Goal: Transaction & Acquisition: Purchase product/service

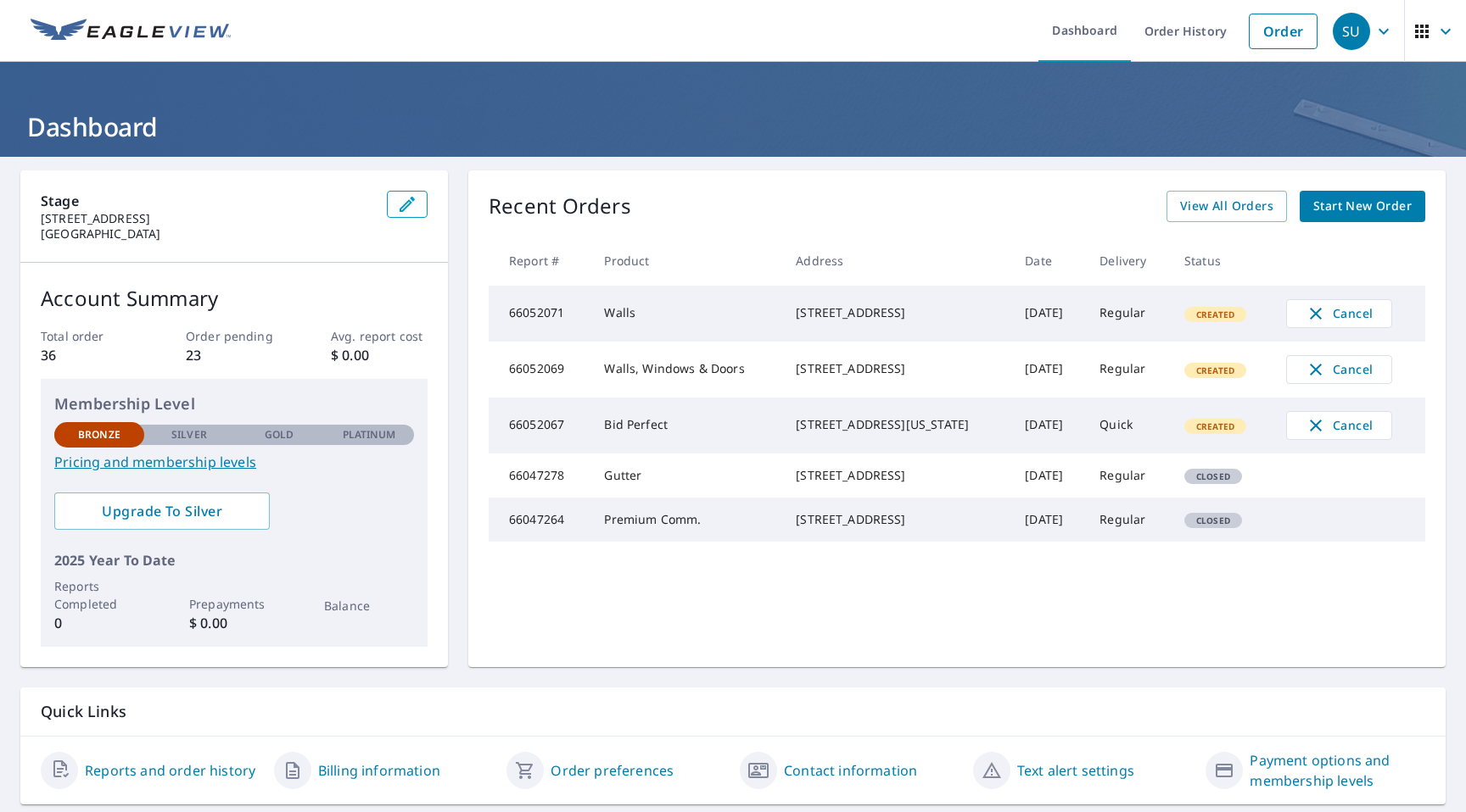
drag, startPoint x: 940, startPoint y: 444, endPoint x: 796, endPoint y: 421, distance: 145.8
click at [722, 420] on div "[STREET_ADDRESS][US_STATE]" at bounding box center [896, 425] width 202 height 17
drag, startPoint x: 938, startPoint y: 447, endPoint x: 787, endPoint y: 423, distance: 152.9
click at [722, 423] on div "[STREET_ADDRESS][US_STATE]" at bounding box center [896, 425] width 202 height 17
copy div "[STREET_ADDRESS][US_STATE]"
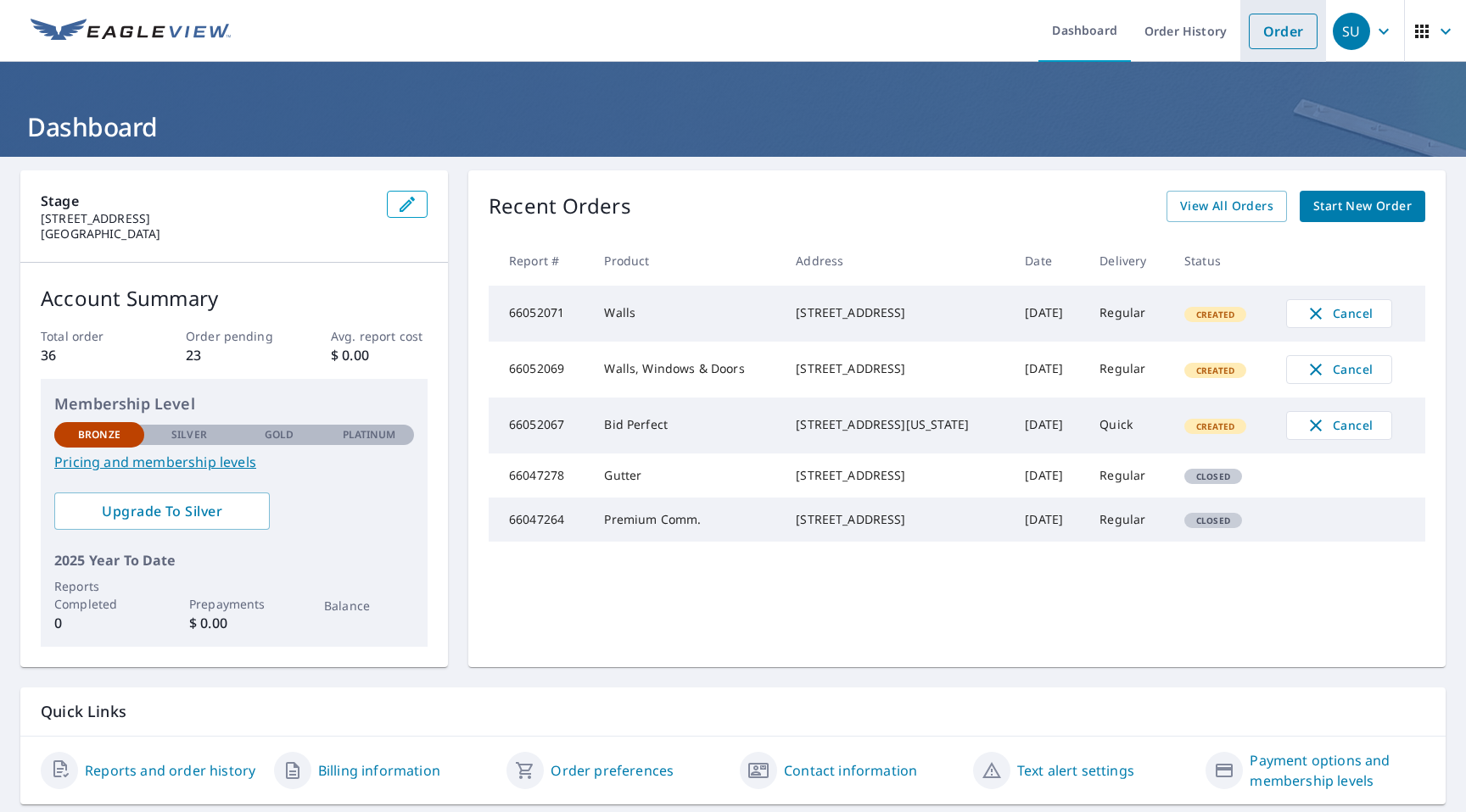
click at [722, 28] on link "Order" at bounding box center [1283, 32] width 69 height 36
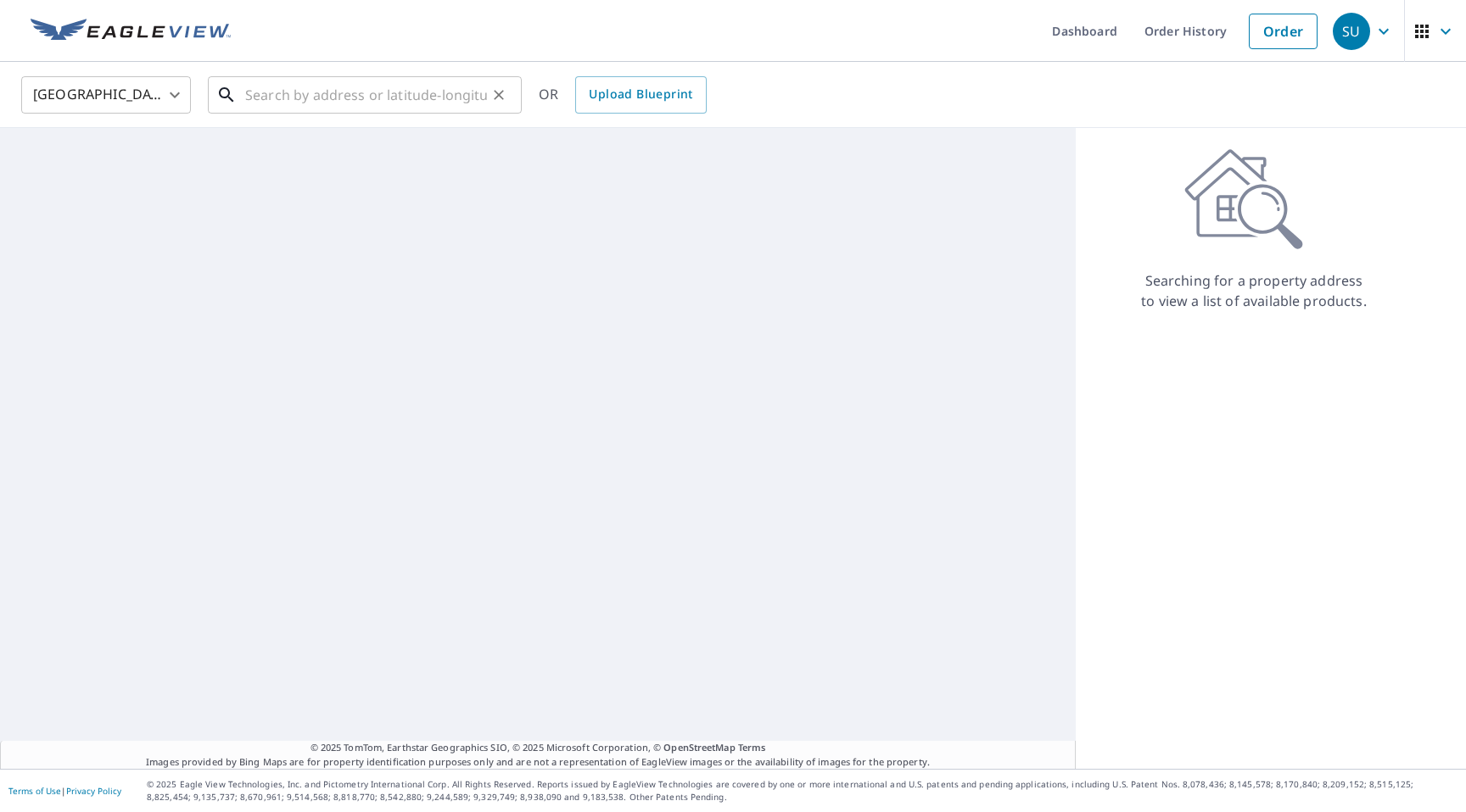
click at [305, 89] on input "text" at bounding box center [366, 94] width 242 height 47
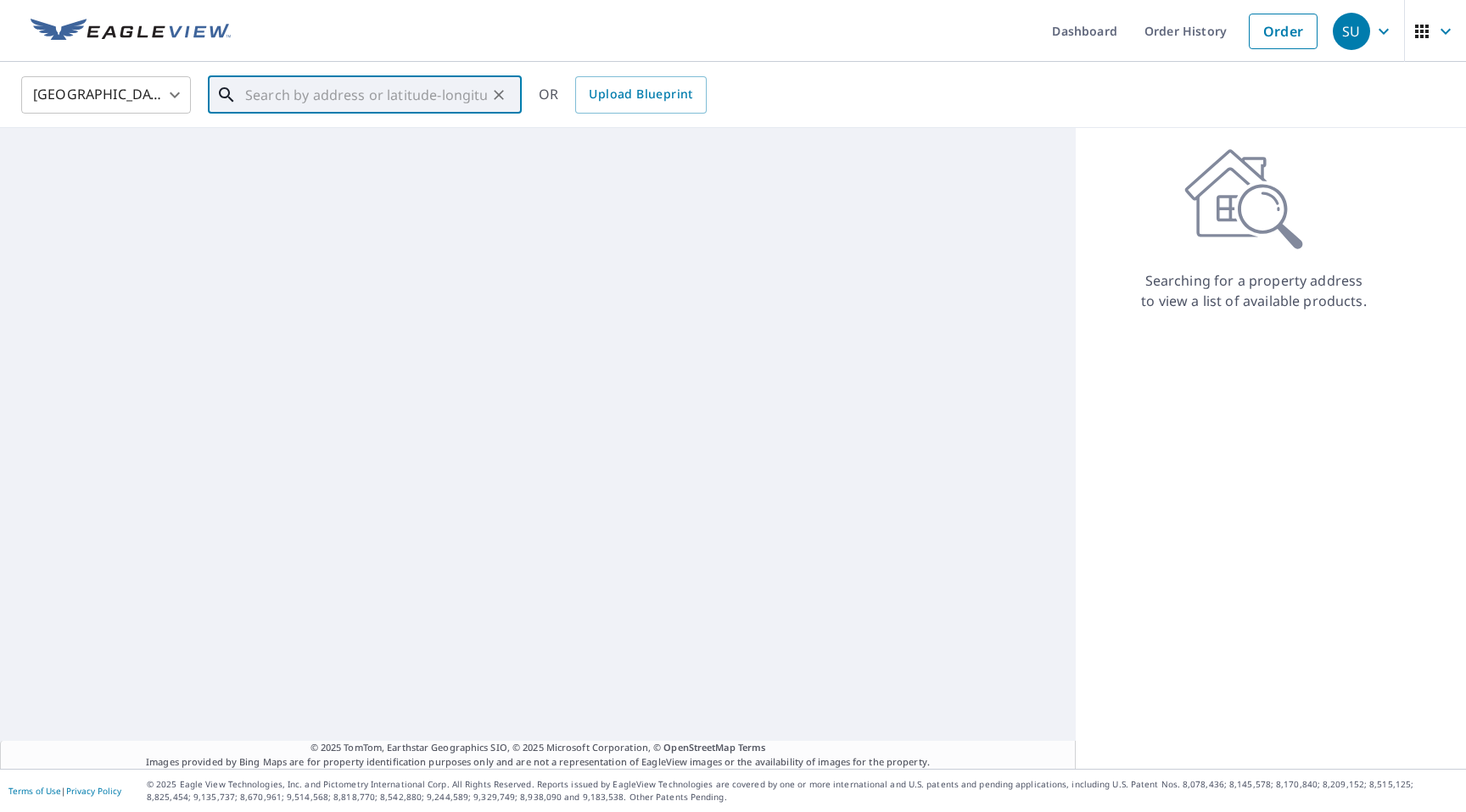
paste input "[STREET_ADDRESS][US_STATE]"
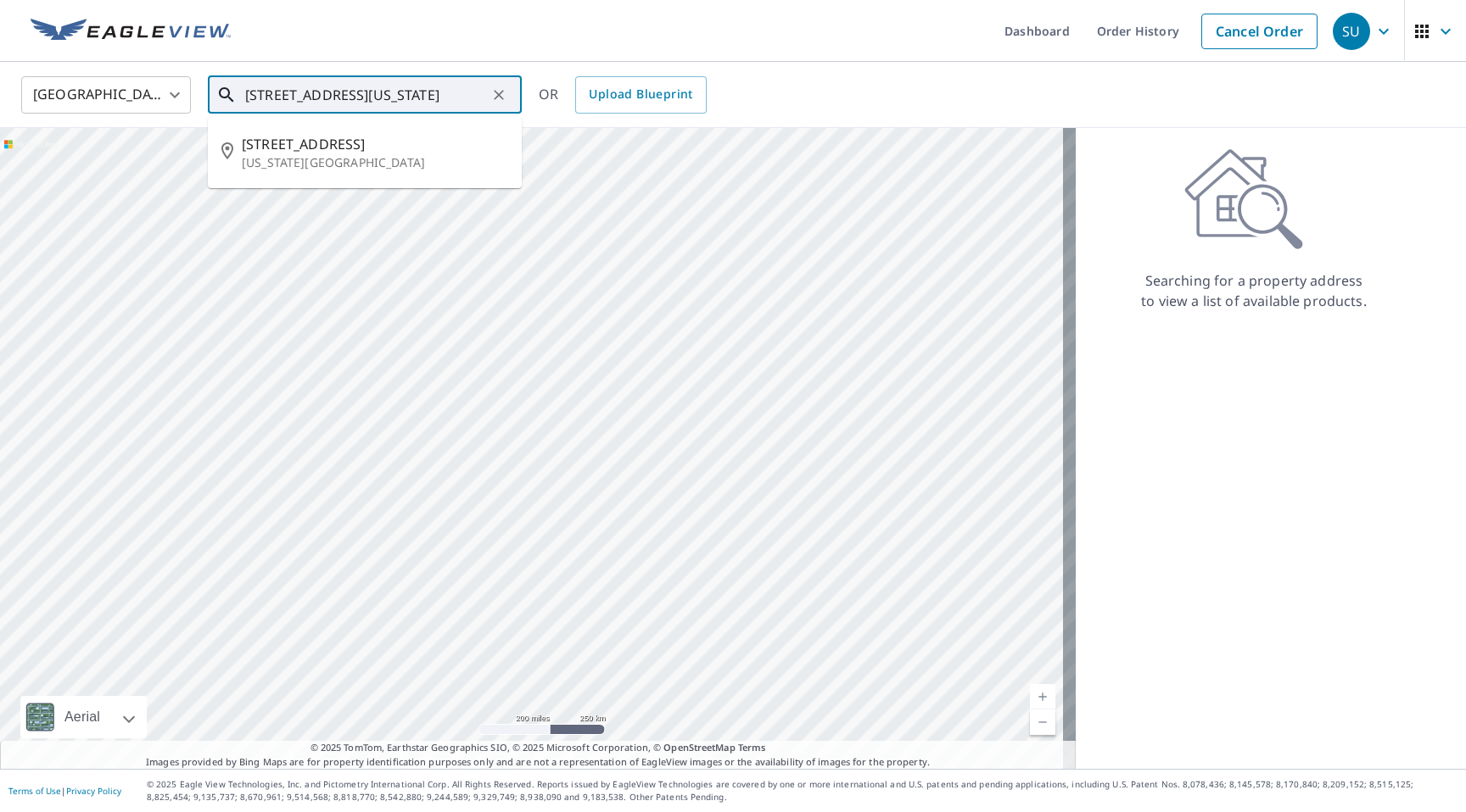
type input "[STREET_ADDRESS][US_STATE]"
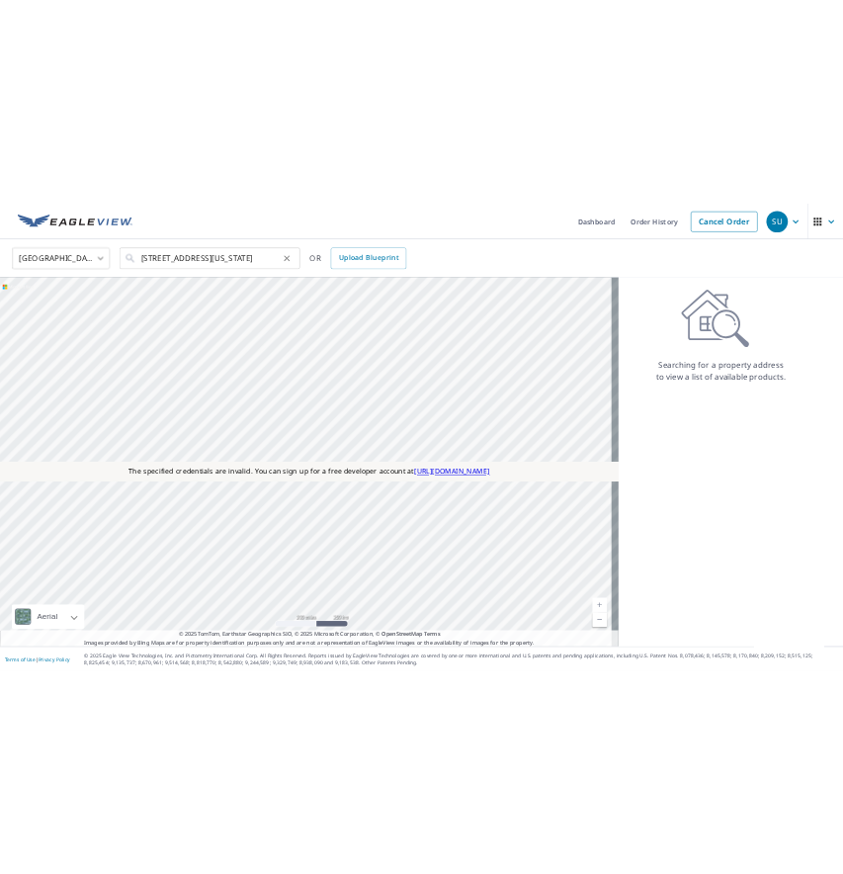
scroll to position [0, 0]
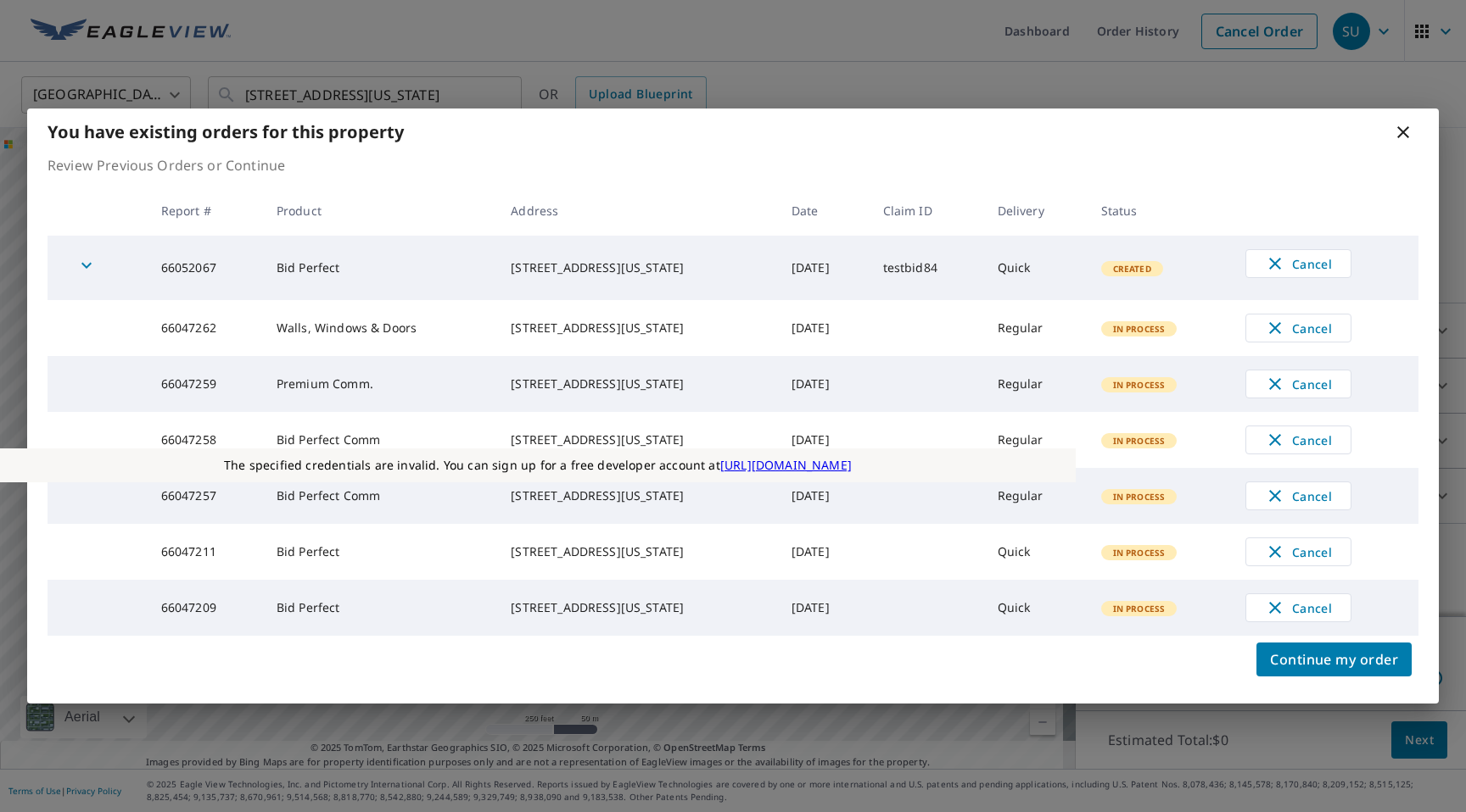
click at [722, 122] on icon at bounding box center [1403, 132] width 21 height 21
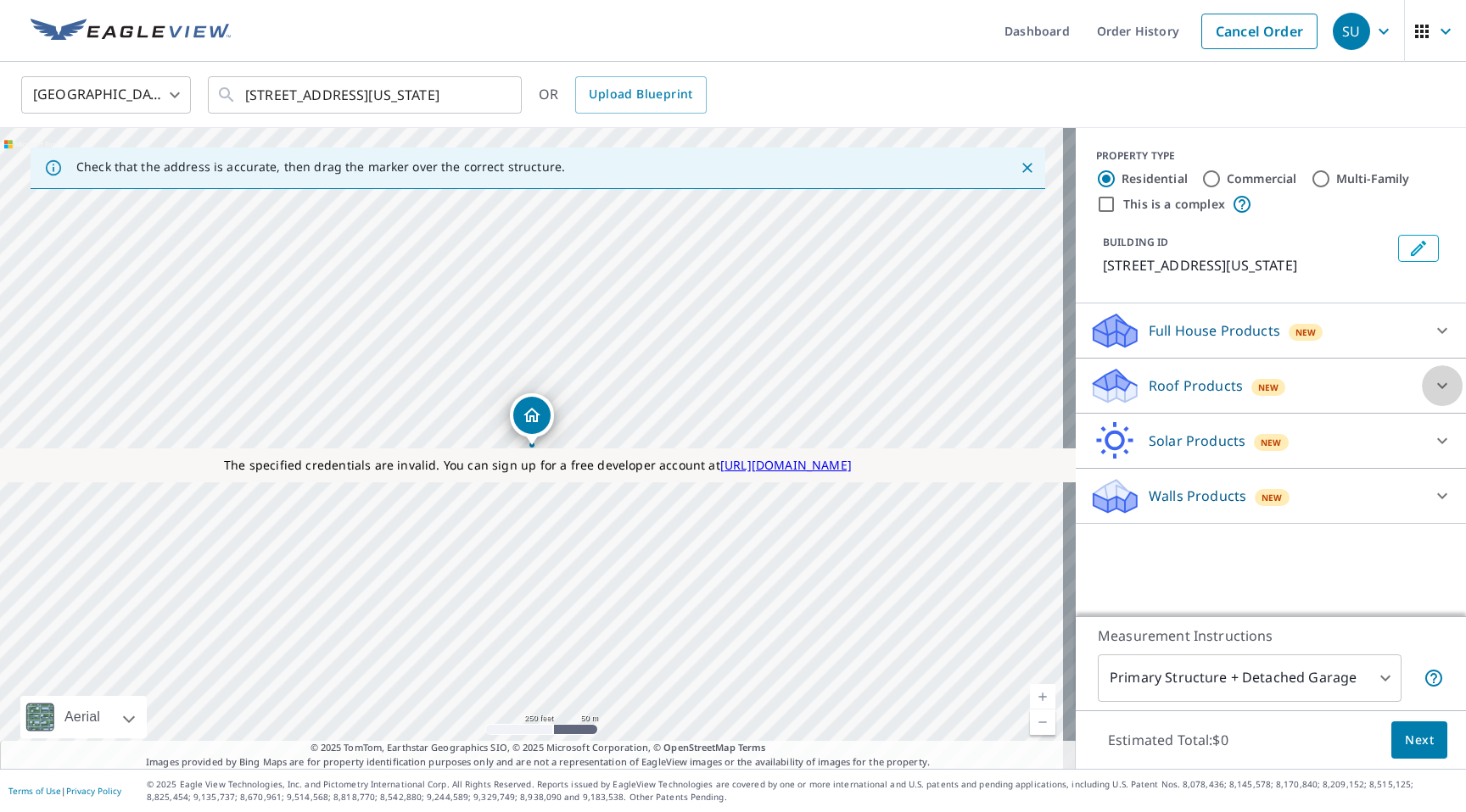
click at [722, 396] on icon at bounding box center [1442, 386] width 21 height 21
